Goal: Task Accomplishment & Management: Manage account settings

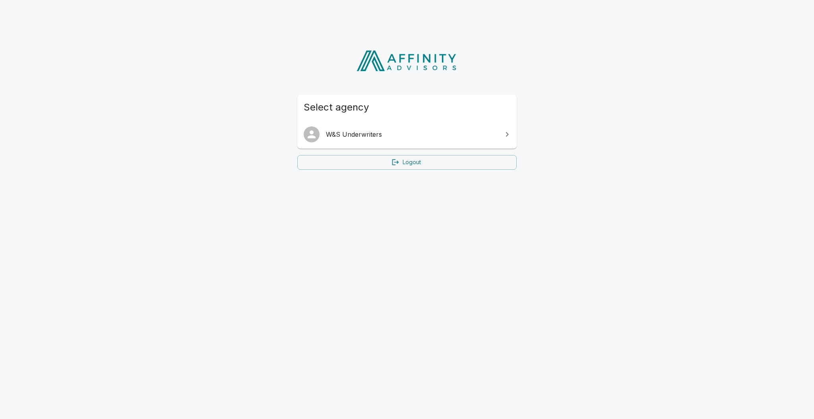
click at [388, 139] on link "W&S Underwriters" at bounding box center [406, 134] width 219 height 22
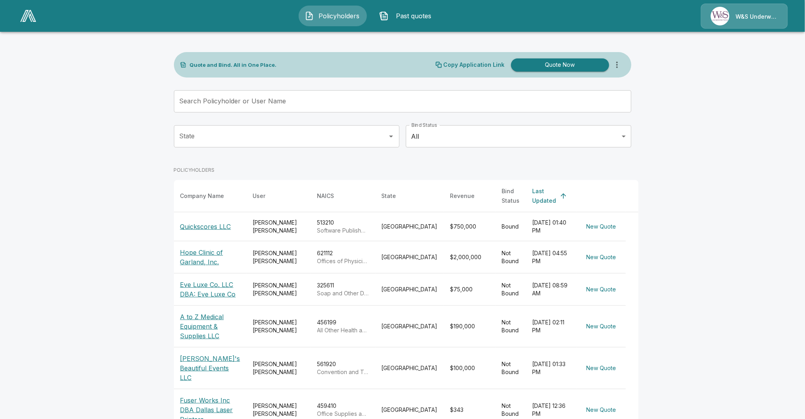
click at [189, 250] on p "Hope Clinic of Garland, Inc." at bounding box center [210, 256] width 60 height 19
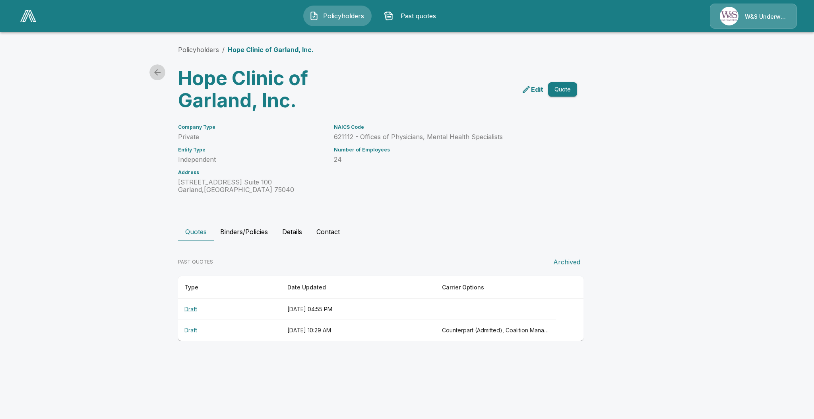
click at [155, 70] on icon "back" at bounding box center [158, 73] width 10 height 10
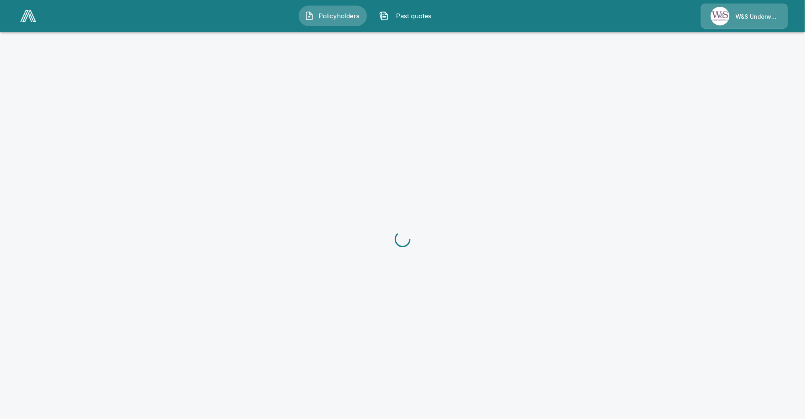
scroll to position [29, 0]
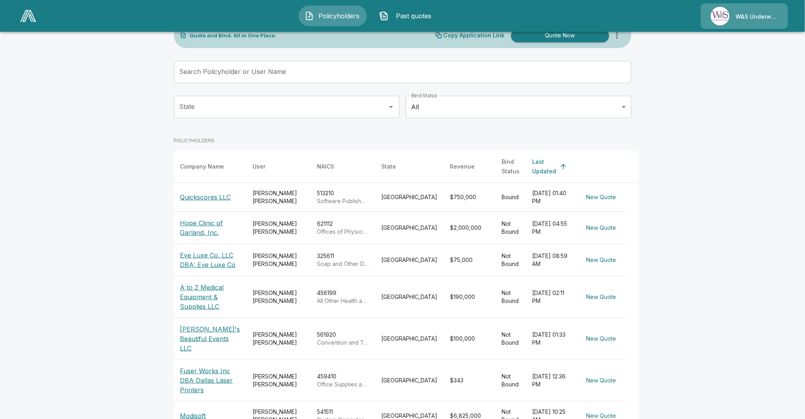
click at [210, 257] on p "Eve Luxe Co. LLC DBA: Eve Luxe Co" at bounding box center [210, 259] width 60 height 19
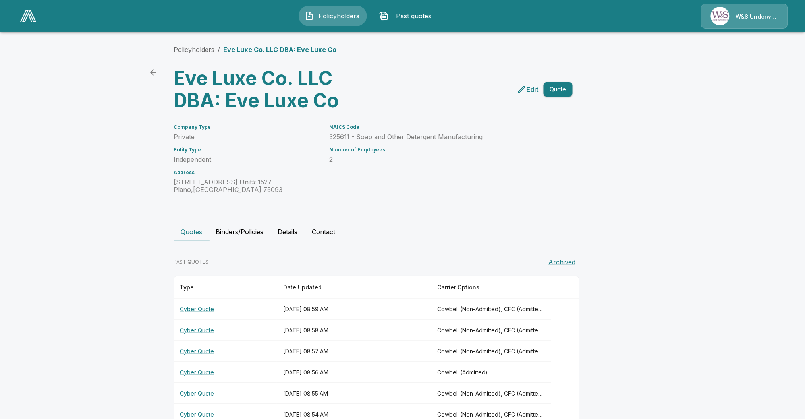
click at [534, 89] on p "Edit" at bounding box center [533, 90] width 12 height 10
